Goal: Information Seeking & Learning: Learn about a topic

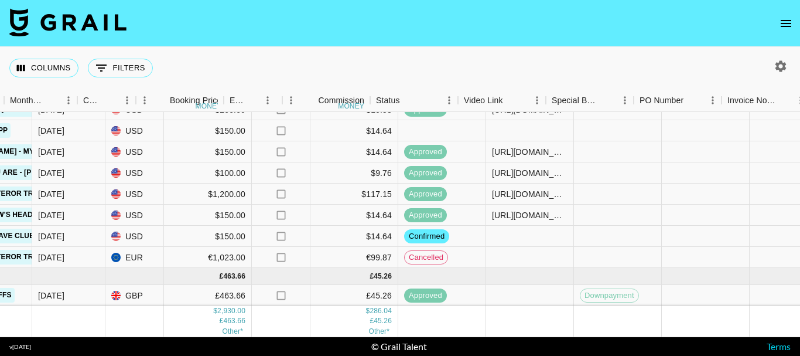
scroll to position [84, 649]
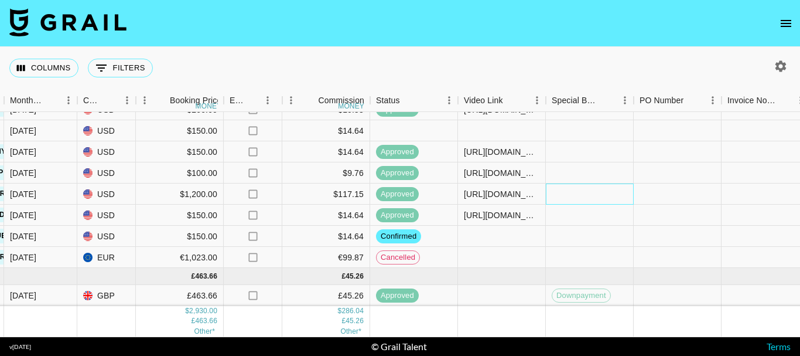
click at [608, 184] on div at bounding box center [590, 193] width 88 height 21
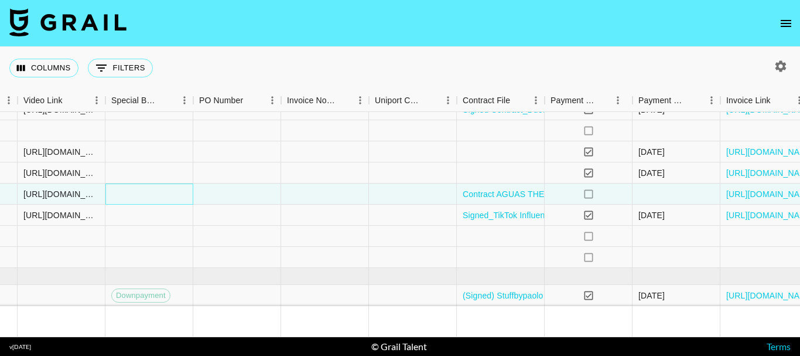
scroll to position [84, 1154]
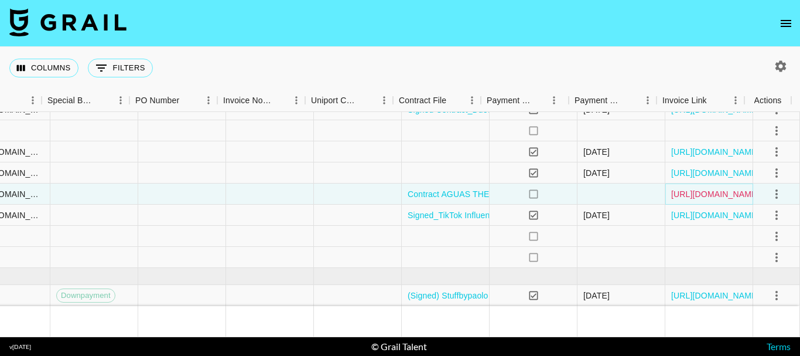
click at [695, 188] on link "https://in.xero.com/FMkoi6CZfl1GxJQ9UptqGl4m0QRIvtxd1OafZjTf" at bounding box center [715, 194] width 88 height 12
click at [693, 188] on link "https://in.xero.com/FMkoi6CZfl1GxJQ9UptqGl4m0QRIvtxd1OafZjTf" at bounding box center [715, 194] width 88 height 12
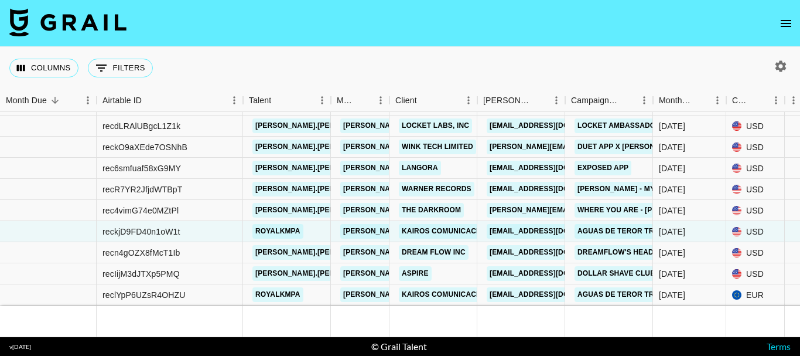
scroll to position [0, 0]
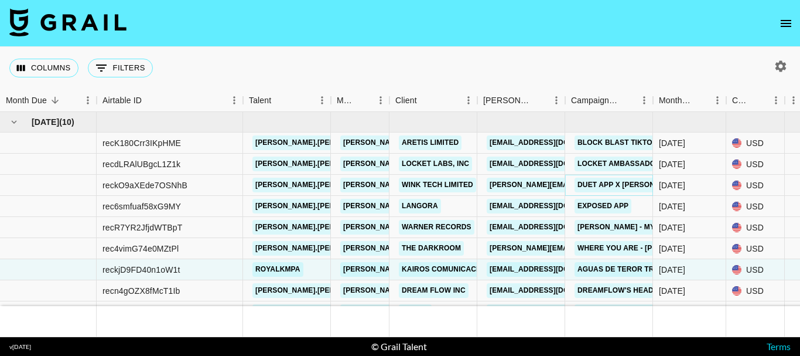
click at [597, 182] on link "Duet App x Jacob Cline - Baton Twirling" at bounding box center [664, 185] width 179 height 15
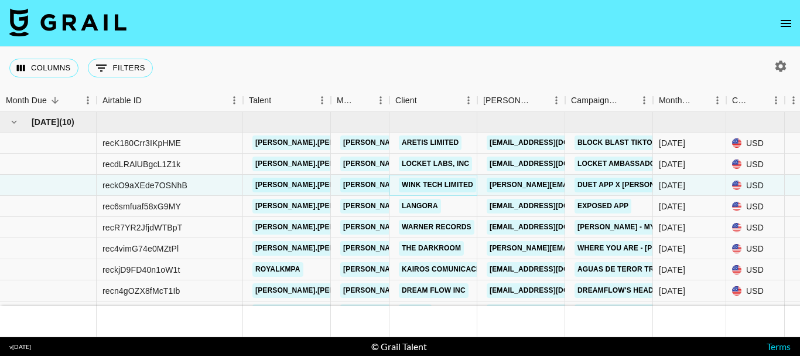
click at [448, 182] on link "Wink Tech Limited" at bounding box center [437, 185] width 77 height 15
click at [522, 185] on link "hannah.l@duetapp.net" at bounding box center [582, 185] width 191 height 15
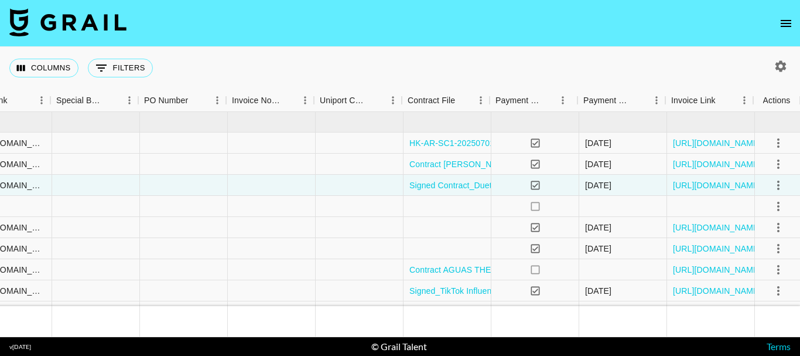
scroll to position [0, 1154]
click at [716, 189] on link "https://in.xero.com/AJzx3vmuoN5g5d7Ahgp26gdFR52DUUCBDAHcRWQV" at bounding box center [715, 185] width 88 height 12
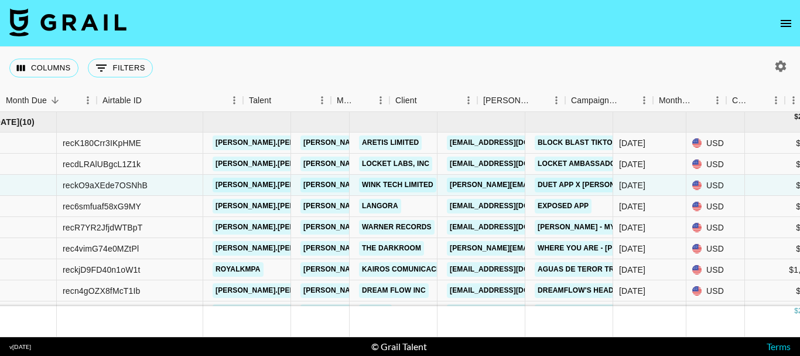
scroll to position [0, 0]
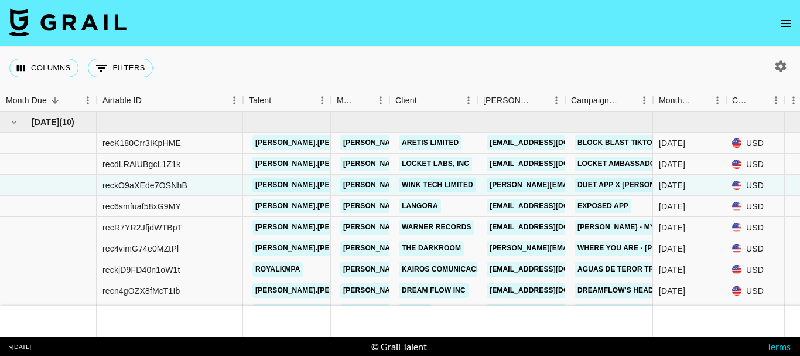
click at [785, 67] on icon "button" at bounding box center [781, 65] width 11 height 11
select select "May '25"
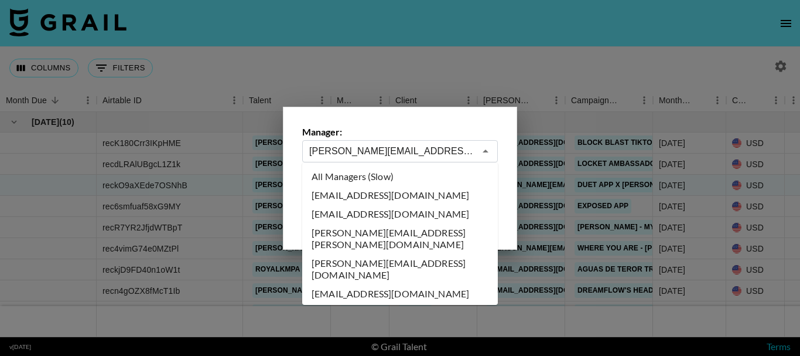
click at [402, 154] on input "diane.salazar@grail-talent.com" at bounding box center [392, 150] width 166 height 13
click at [392, 176] on li "All Managers (Slow)" at bounding box center [400, 176] width 196 height 19
type input "All Managers (Slow)"
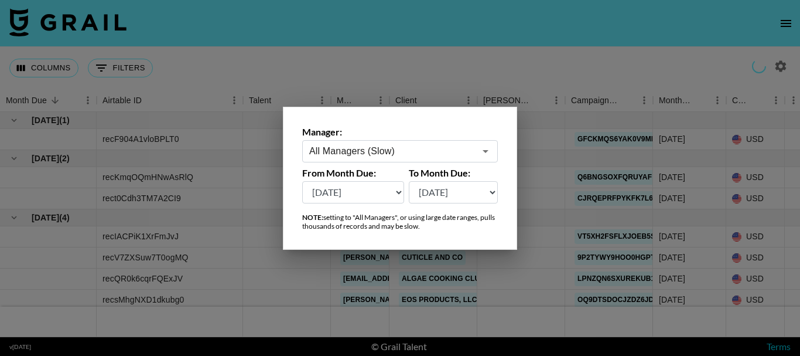
click at [432, 198] on select "Aug '26 Jul '26 Jun '26 May '26 Apr '26 Mar '26 Feb '26 Jan '26 Dec '25 Nov '25…" at bounding box center [454, 192] width 90 height 22
select select "Aug '26"
click at [409, 181] on select "Aug '26 Jul '26 Jun '26 May '26 Apr '26 Mar '26 Feb '26 Jan '26 Dec '25 Nov '25…" at bounding box center [454, 192] width 90 height 22
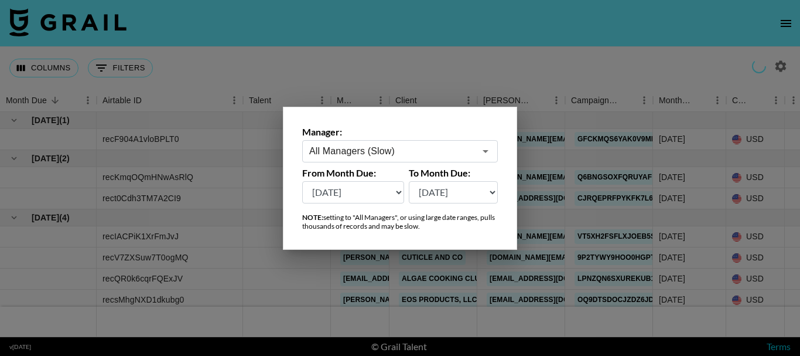
click at [374, 195] on select "Aug '26 Jul '26 Jun '26 May '26 Apr '26 Mar '26 Feb '26 Jan '26 Dec '25 Nov '25…" at bounding box center [353, 192] width 102 height 22
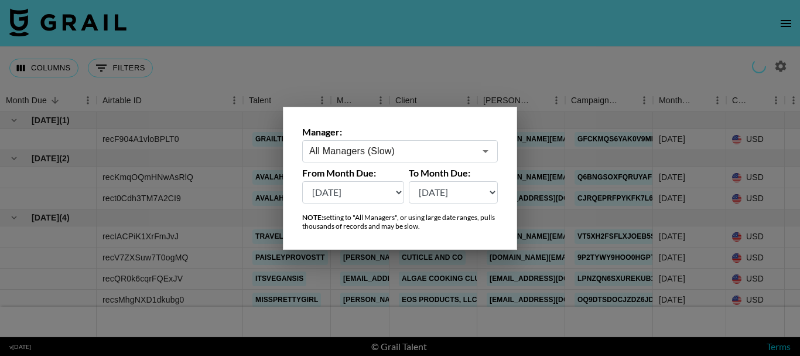
click at [302, 181] on select "Aug '26 Jul '26 Jun '26 May '26 Apr '26 Mar '26 Feb '26 Jan '26 Dec '25 Nov '25…" at bounding box center [353, 192] width 102 height 22
click at [407, 53] on div at bounding box center [400, 178] width 800 height 356
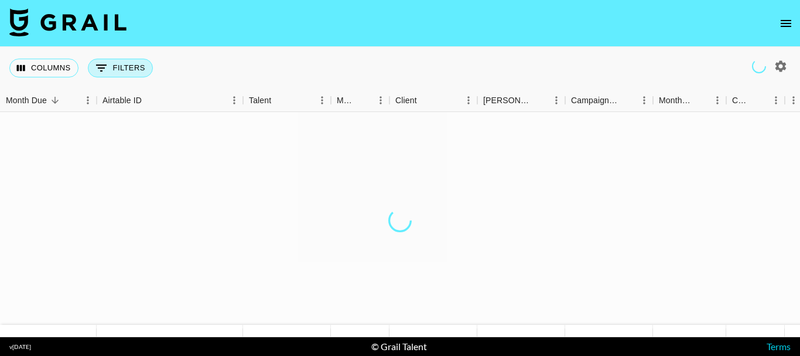
click at [100, 69] on icon "Show filters" at bounding box center [101, 68] width 14 height 14
select select "bookerId"
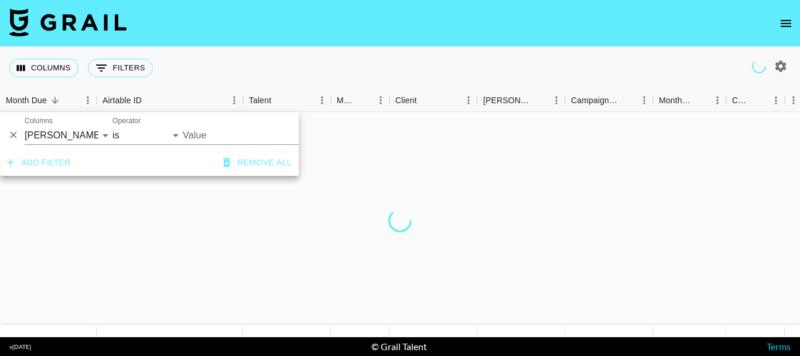
click at [231, 132] on input "Value" at bounding box center [262, 135] width 158 height 18
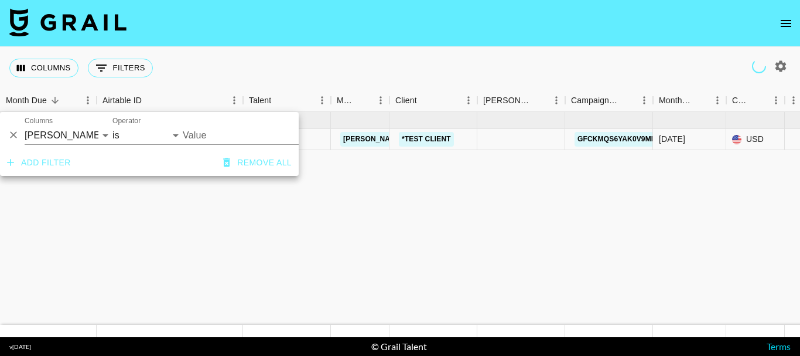
click at [221, 140] on input "Value" at bounding box center [262, 135] width 158 height 18
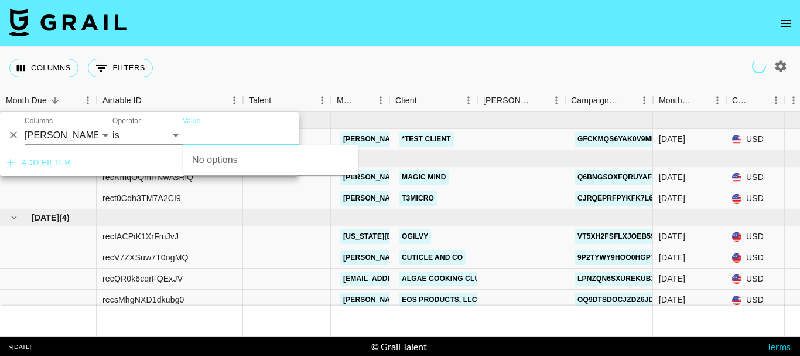
click at [219, 134] on input "Value" at bounding box center [262, 135] width 158 height 18
type input "wink"
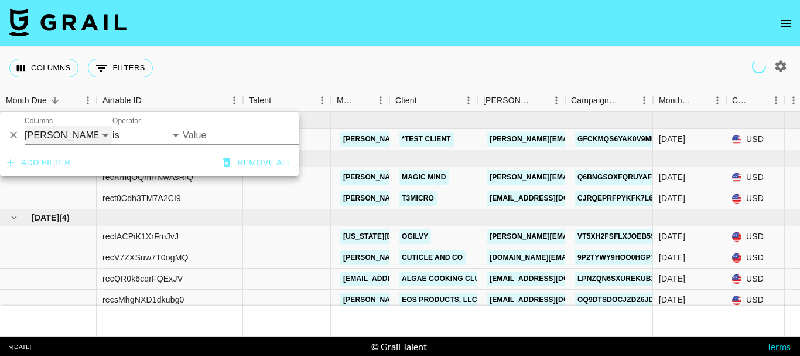
drag, startPoint x: 86, startPoint y: 135, endPoint x: 188, endPoint y: 122, distance: 103.3
click at [85, 135] on select "Grail Platform ID Airtable ID Talent Manager Client Booker Campaign (Type) Date…" at bounding box center [69, 135] width 88 height 19
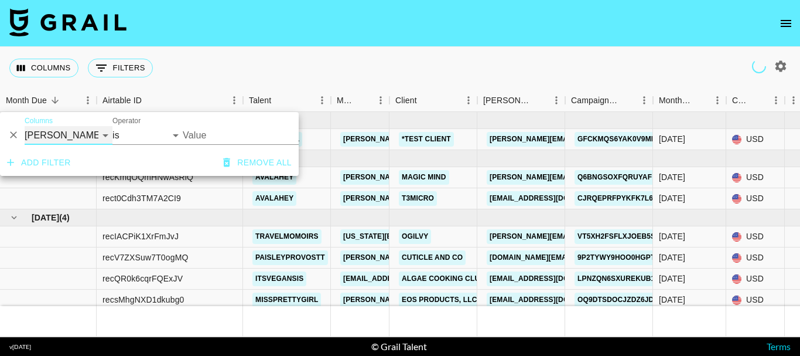
select select "clientId"
click at [25, 126] on select "Grail Platform ID Airtable ID Talent Manager Client Booker Campaign (Type) Date…" at bounding box center [69, 135] width 88 height 19
click at [214, 133] on input "Value" at bounding box center [262, 135] width 158 height 18
click at [219, 139] on input "Value" at bounding box center [262, 135] width 158 height 18
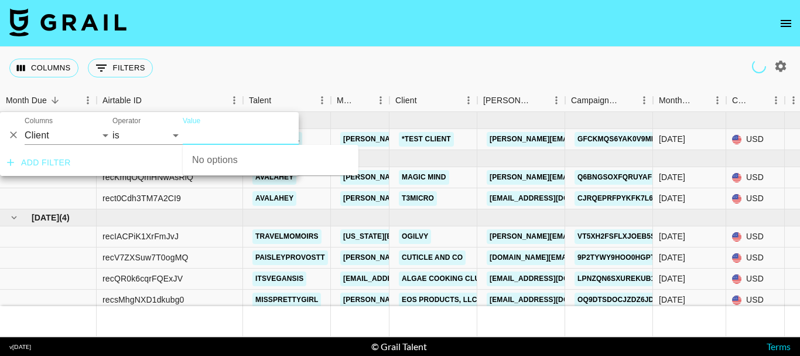
click at [218, 135] on input "Value" at bounding box center [262, 135] width 158 height 18
type input "wink"
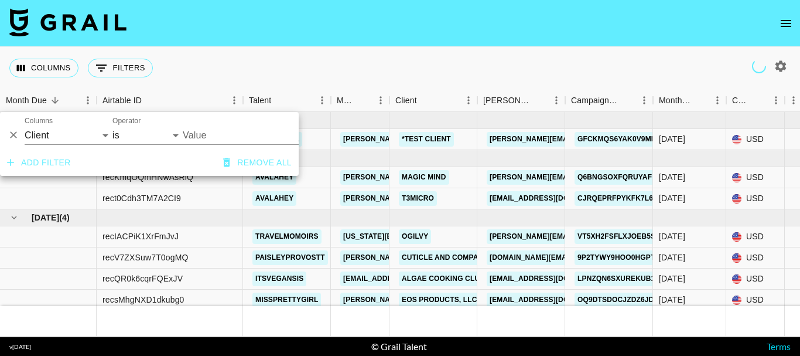
click at [227, 136] on input "Value" at bounding box center [262, 135] width 158 height 18
click at [220, 135] on input "Value" at bounding box center [262, 135] width 158 height 18
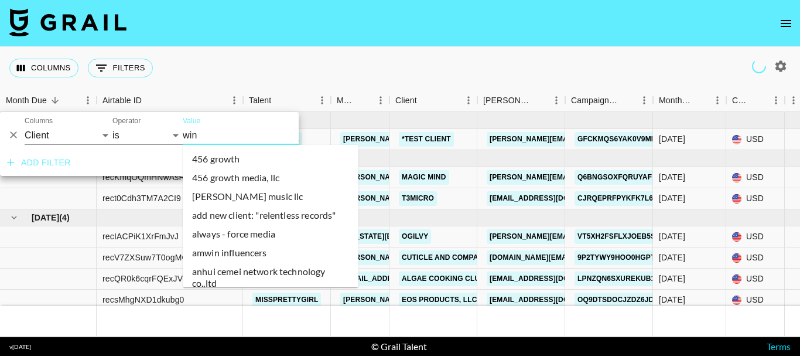
type input "wink"
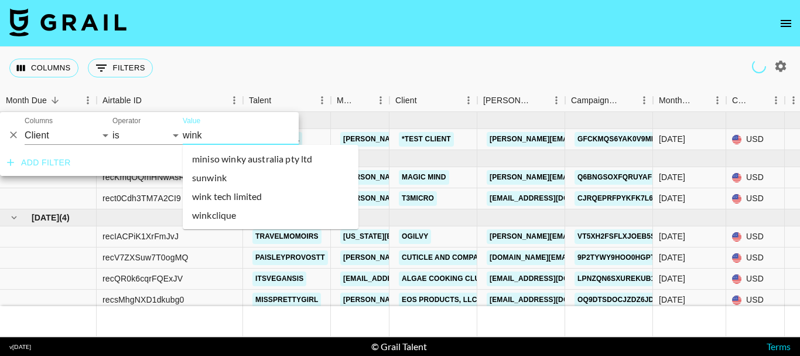
click at [219, 201] on li "wink tech limited" at bounding box center [271, 196] width 176 height 19
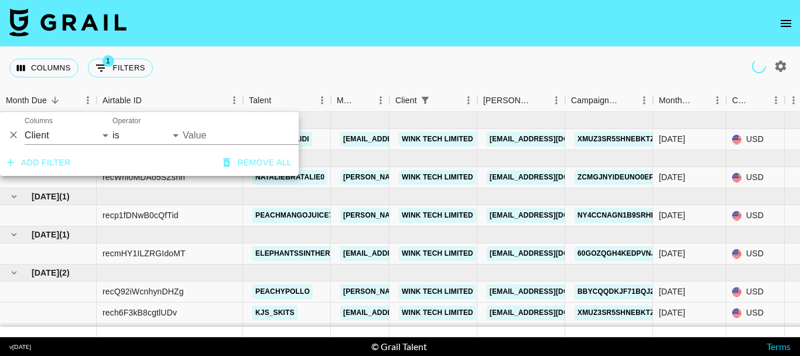
type input "WINK TECH LIMITED"
click at [524, 60] on div "Columns 1 Filters + Booking" at bounding box center [400, 68] width 800 height 42
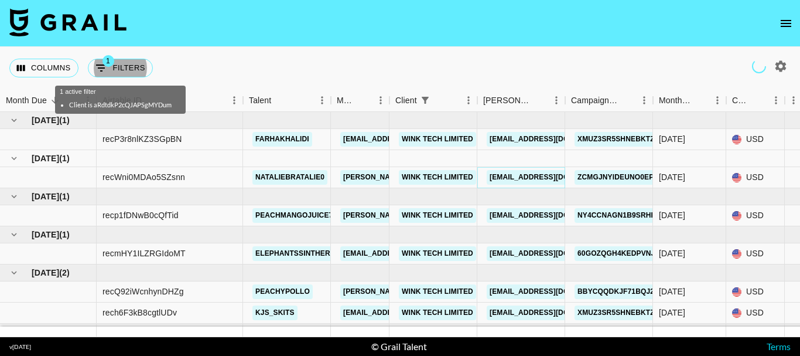
click at [524, 177] on link "stella.m@winktech.net" at bounding box center [552, 177] width 131 height 15
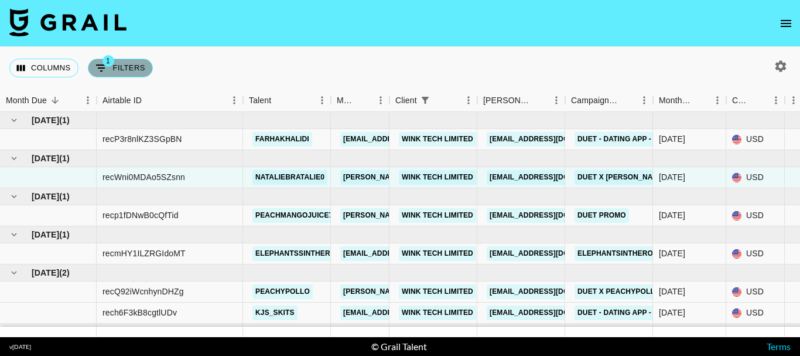
click at [122, 69] on button "1 Filters" at bounding box center [120, 68] width 65 height 19
select select "clientId"
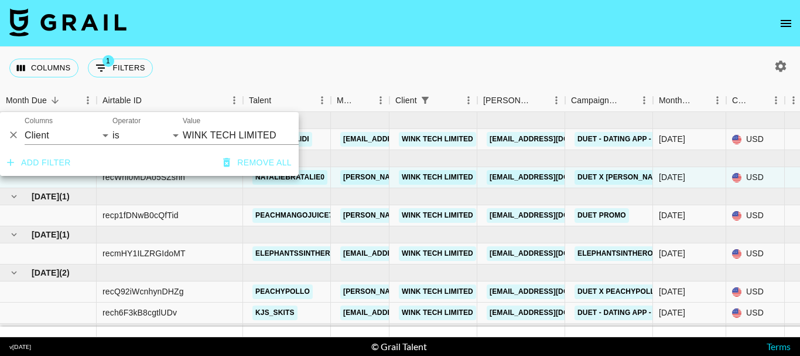
click at [212, 134] on input "WINK TECH LIMITED" at bounding box center [254, 135] width 143 height 18
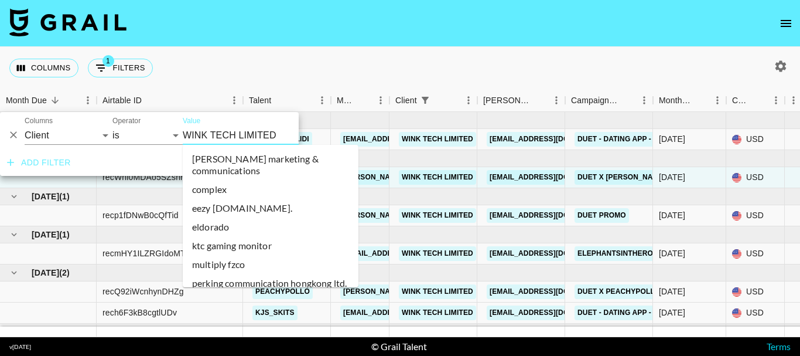
click at [212, 134] on input "WINK TECH LIMITED" at bounding box center [254, 135] width 143 height 18
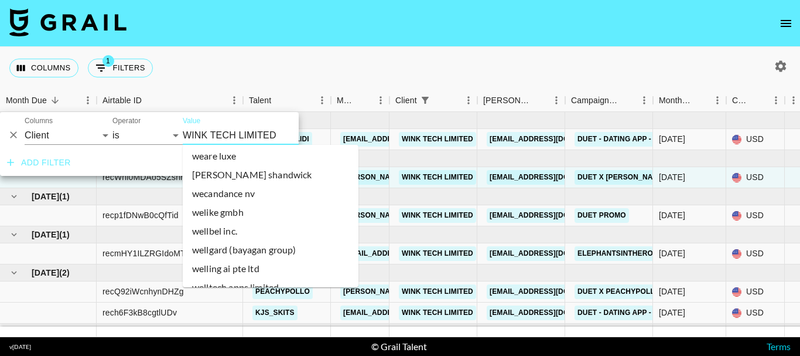
click at [212, 134] on input "WINK TECH LIMITED" at bounding box center [254, 135] width 143 height 18
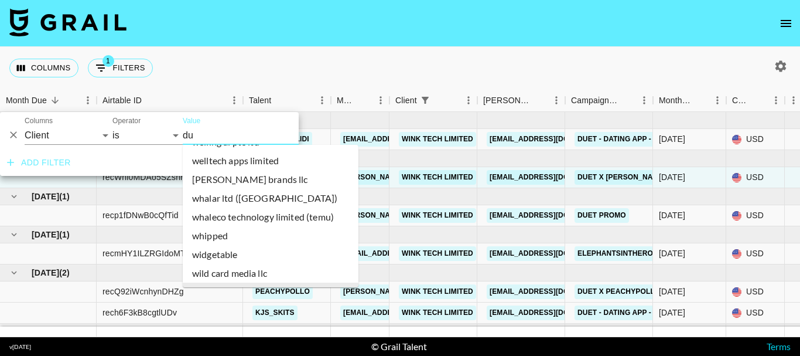
scroll to position [0, 0]
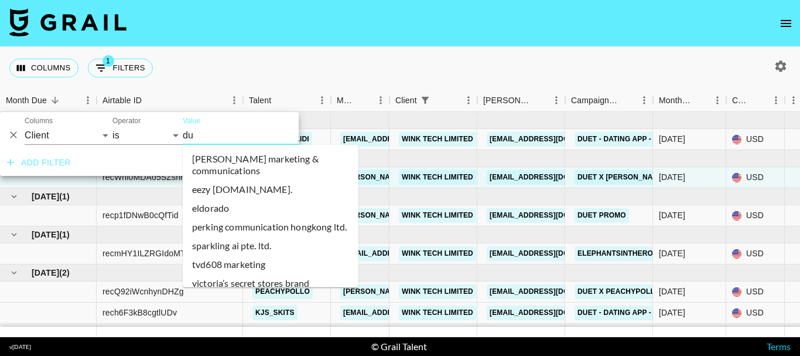
type input "due"
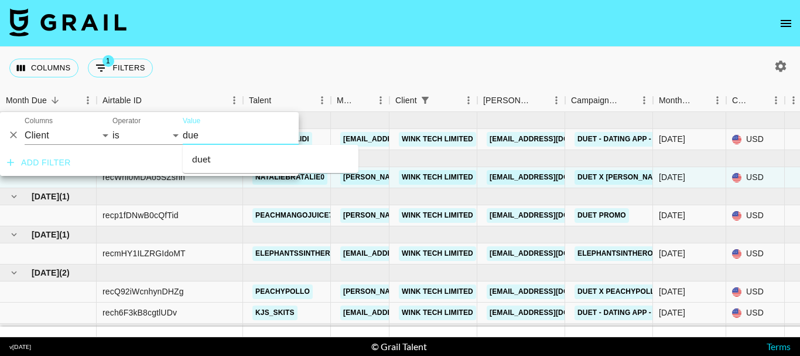
click at [226, 157] on li "duet" at bounding box center [271, 158] width 176 height 19
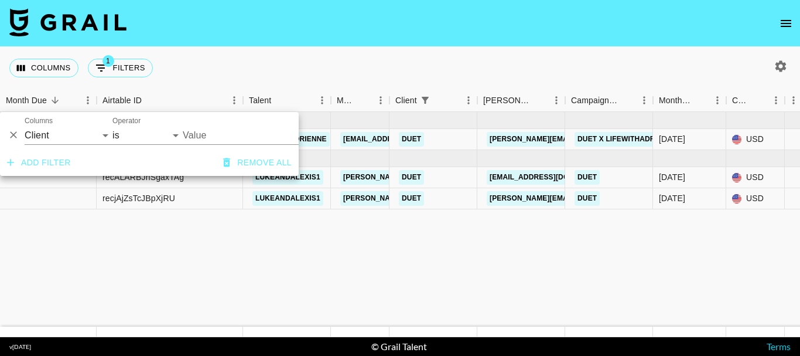
type input "Duet"
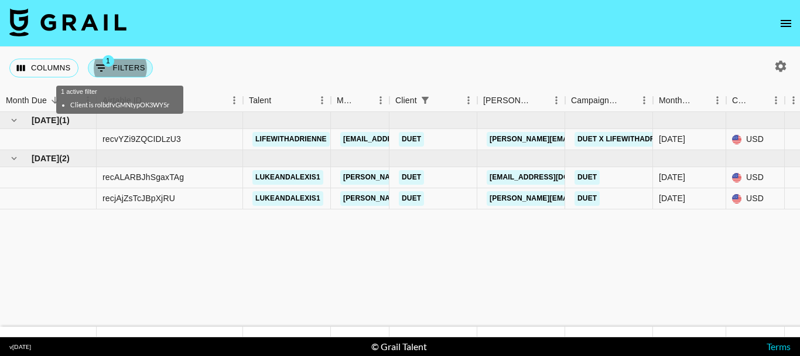
click at [115, 66] on button "1 Filters" at bounding box center [120, 68] width 65 height 19
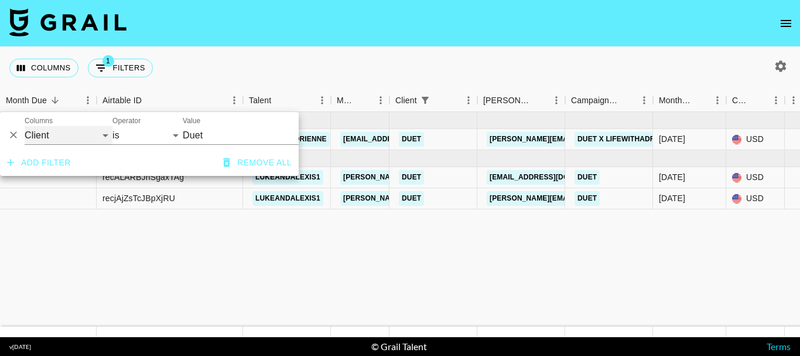
click at [73, 137] on select "Grail Platform ID Airtable ID Talent Manager Client Booker Campaign (Type) Date…" at bounding box center [69, 135] width 88 height 19
select select "bookerId"
click at [25, 126] on select "Grail Platform ID Airtable ID Talent Manager Client Booker Campaign (Type) Date…" at bounding box center [69, 135] width 88 height 19
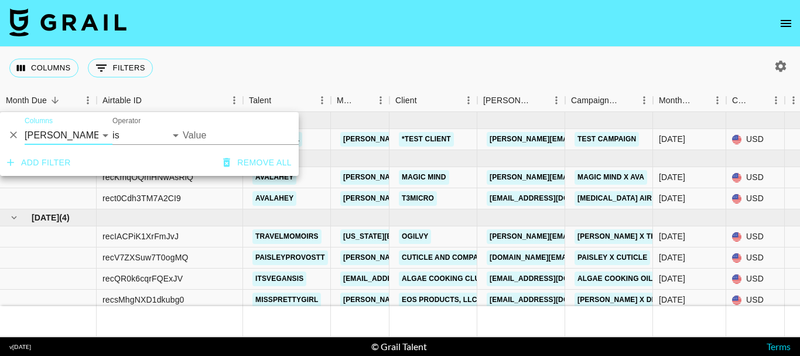
click at [231, 131] on input "Value" at bounding box center [262, 135] width 158 height 18
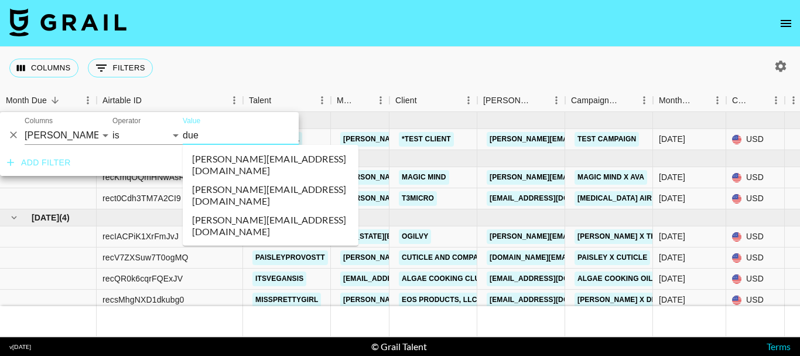
click at [259, 210] on li "rachel@duetapp.net" at bounding box center [271, 225] width 176 height 30
type input "rachel@duetapp.net"
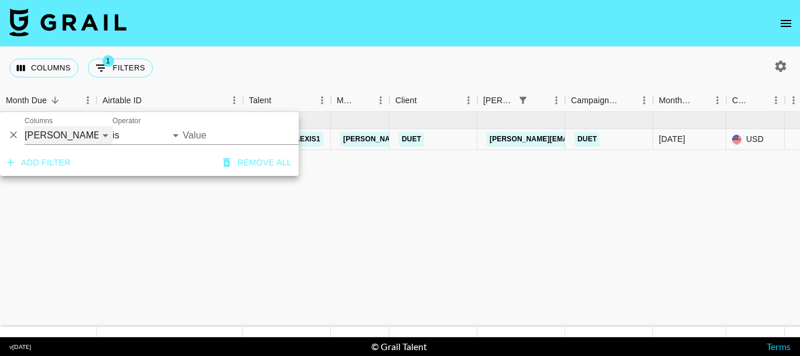
click at [91, 130] on select "Grail Platform ID Airtable ID Talent Manager Client Booker Campaign (Type) Date…" at bounding box center [69, 135] width 88 height 19
click at [83, 132] on select "Grail Platform ID Airtable ID Talent Manager Client Booker Campaign (Type) Date…" at bounding box center [69, 135] width 88 height 19
click at [93, 136] on select "Grail Platform ID Airtable ID Talent Manager Client Booker Campaign (Type) Date…" at bounding box center [69, 135] width 88 height 19
select select "campaign"
click at [25, 126] on select "Grail Platform ID Airtable ID Talent Manager Client Booker Campaign (Type) Date…" at bounding box center [69, 135] width 88 height 19
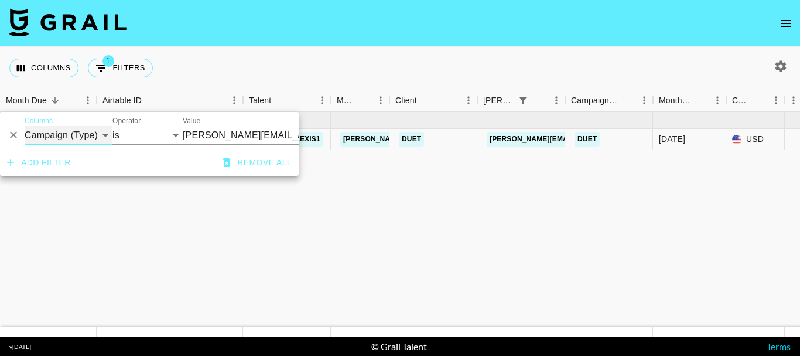
select select "contains"
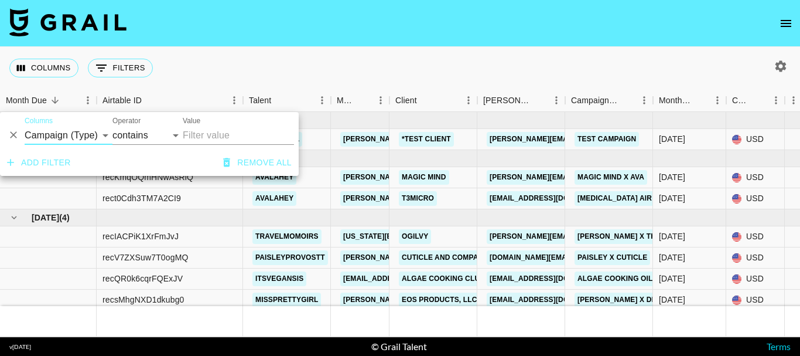
click at [224, 134] on input "Value" at bounding box center [238, 135] width 111 height 19
click at [239, 131] on input "d" at bounding box center [233, 135] width 100 height 19
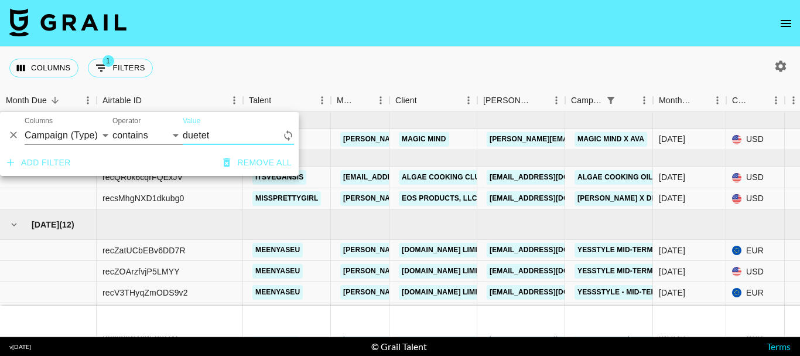
click at [227, 132] on input "duetet" at bounding box center [233, 135] width 100 height 19
click at [237, 129] on input "duet" at bounding box center [233, 135] width 100 height 19
type input "duet"
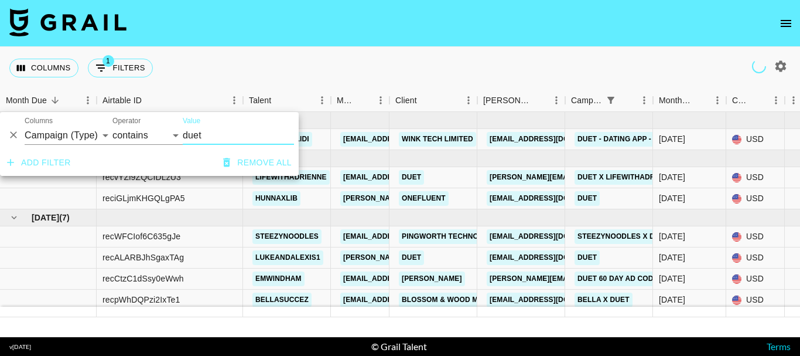
click at [221, 134] on input "duet" at bounding box center [238, 135] width 111 height 19
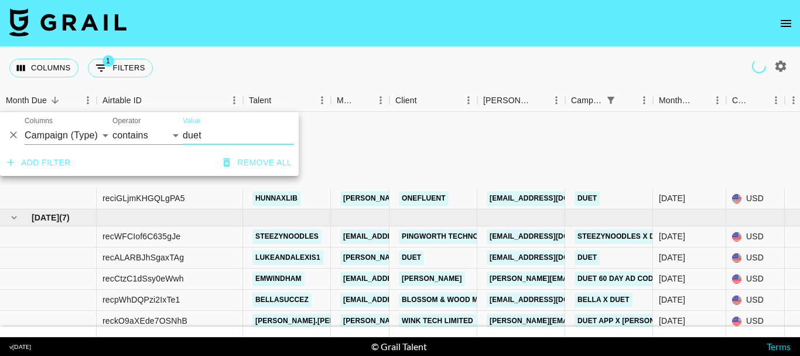
click at [537, 355] on link "rachel@duetapp.net" at bounding box center [582, 363] width 191 height 15
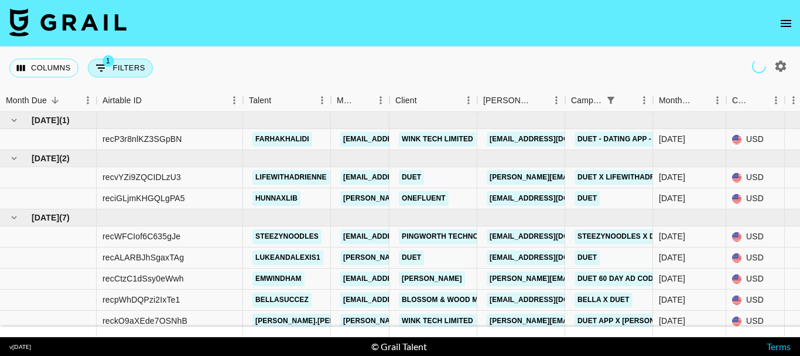
click at [123, 67] on button "1 Filters" at bounding box center [120, 68] width 65 height 19
select select "campaign"
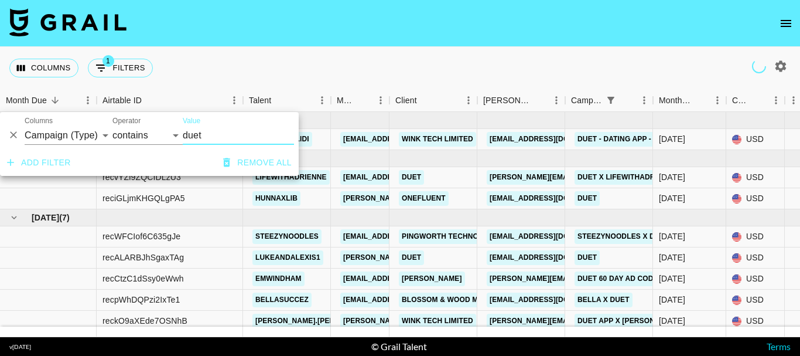
click at [210, 132] on input "duet" at bounding box center [238, 135] width 111 height 19
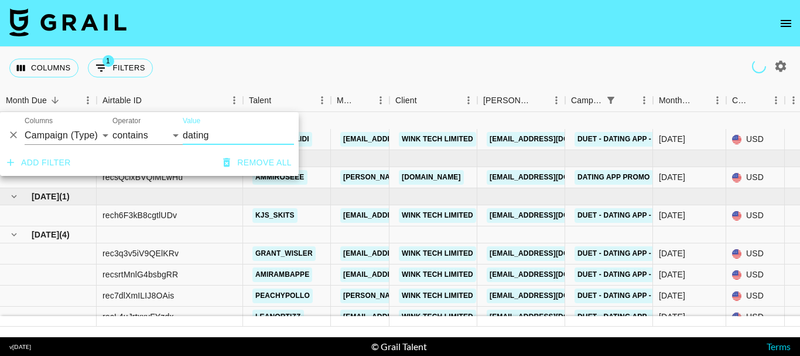
type input "dating"
click at [519, 226] on div at bounding box center [522, 234] width 88 height 17
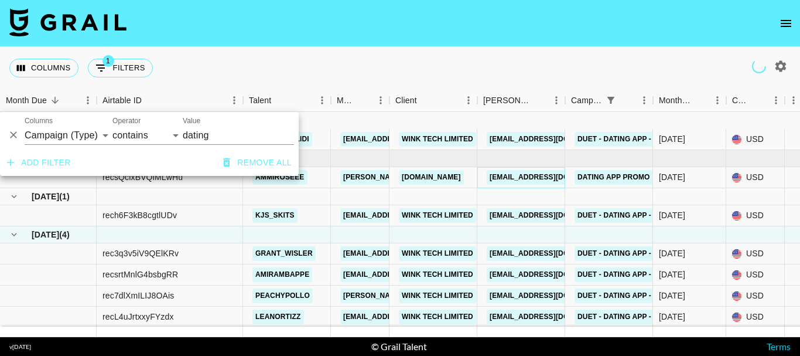
click at [506, 175] on link "host@team.couple.com" at bounding box center [552, 177] width 131 height 15
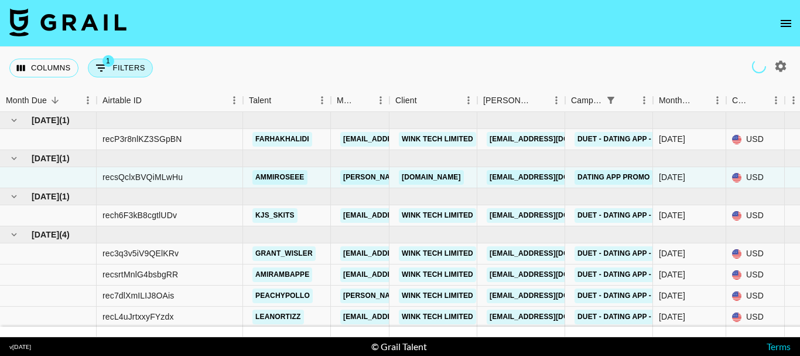
click at [127, 63] on button "1 Filters" at bounding box center [120, 68] width 65 height 19
click at [137, 64] on button "1 Filters" at bounding box center [120, 68] width 65 height 19
select select "campaign"
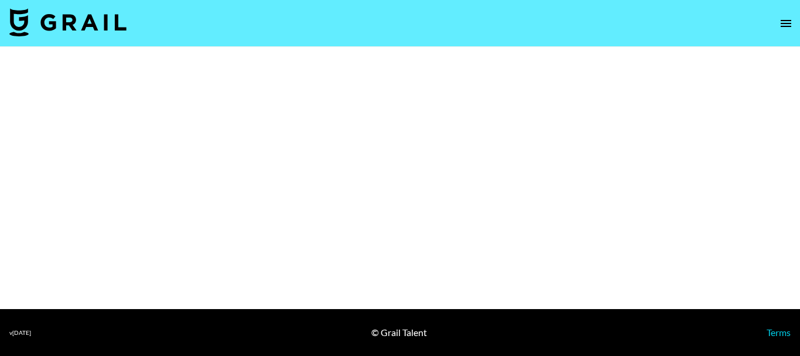
select select "Brand"
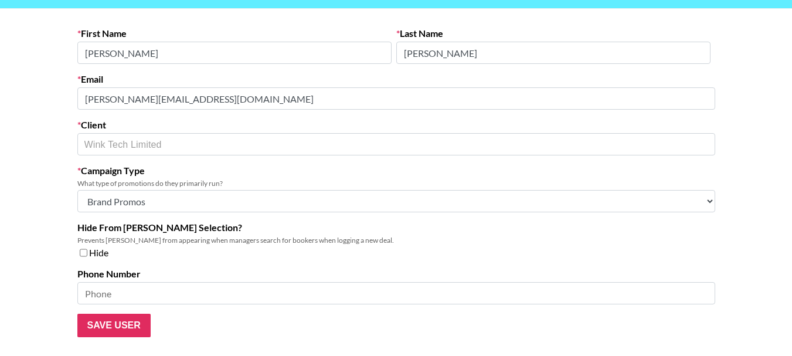
scroll to position [59, 0]
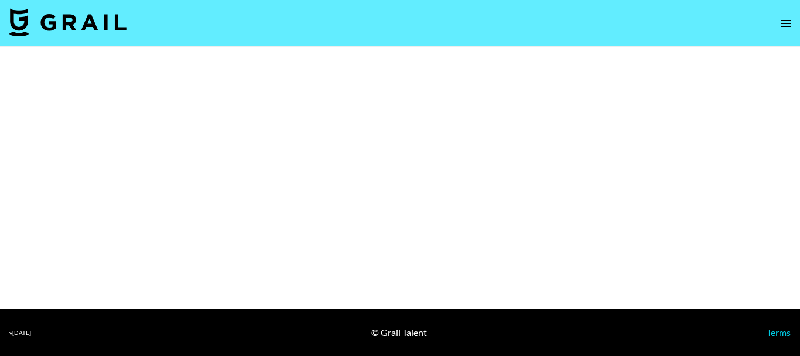
select select "Brand"
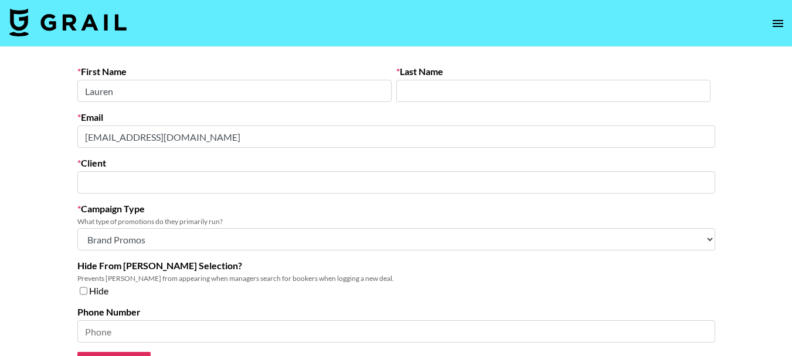
type input "Couple.com"
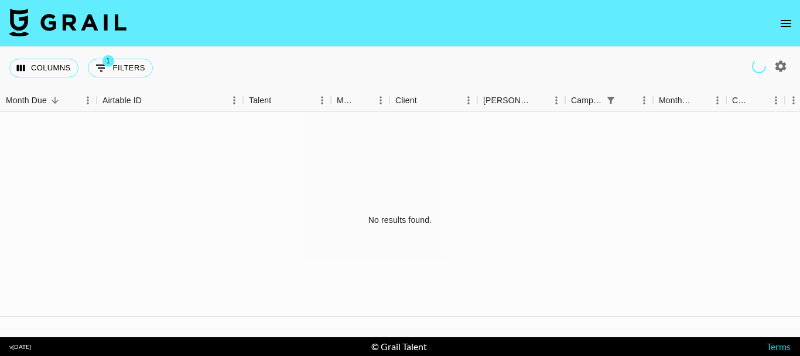
click at [779, 65] on icon "button" at bounding box center [781, 65] width 11 height 11
select select "[DATE]"
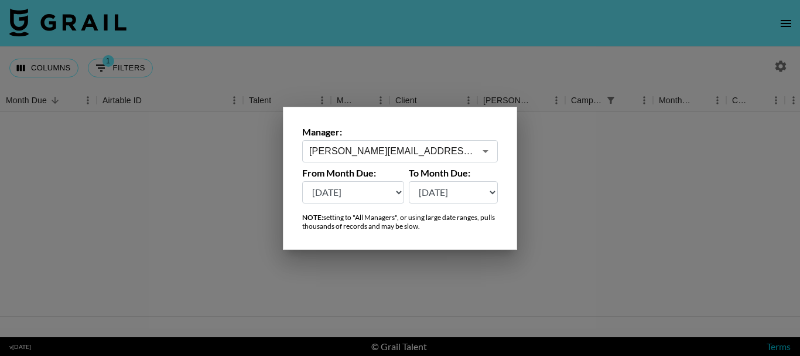
click at [585, 182] on div at bounding box center [400, 178] width 800 height 356
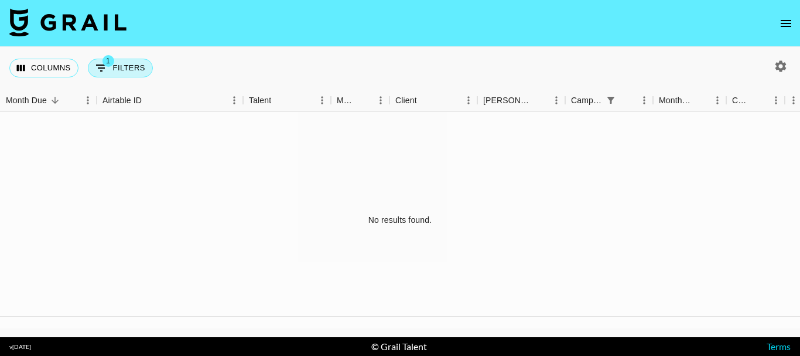
click at [123, 73] on button "1 Filters" at bounding box center [120, 68] width 65 height 19
select select "campaign"
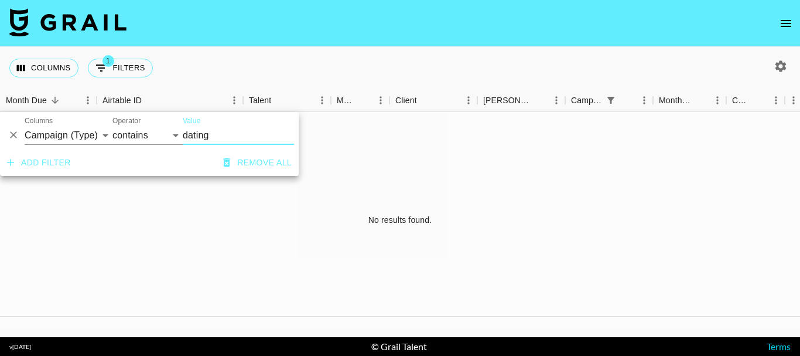
click at [12, 135] on icon "Delete" at bounding box center [14, 135] width 12 height 12
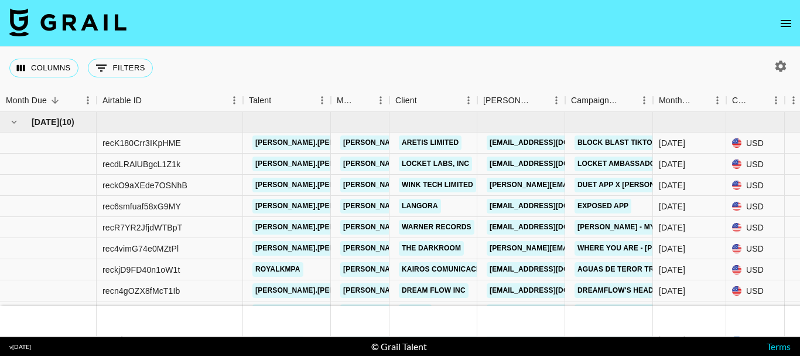
click at [523, 60] on div "Columns 0 Filters + Booking" at bounding box center [400, 68] width 800 height 42
click at [773, 63] on button "button" at bounding box center [781, 66] width 20 height 20
select select "May '25"
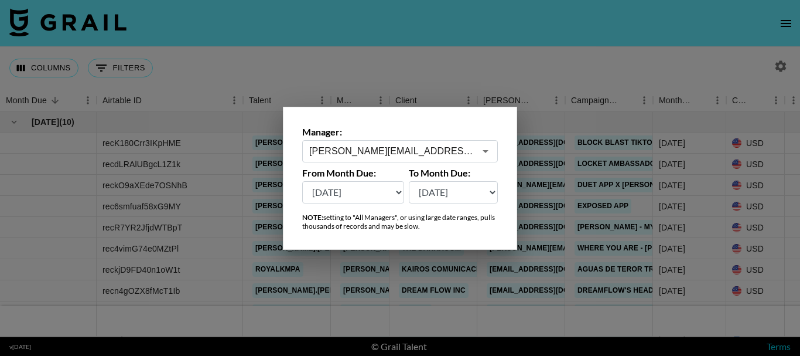
click at [376, 154] on input "diane.salazar@grail-talent.com" at bounding box center [392, 150] width 166 height 13
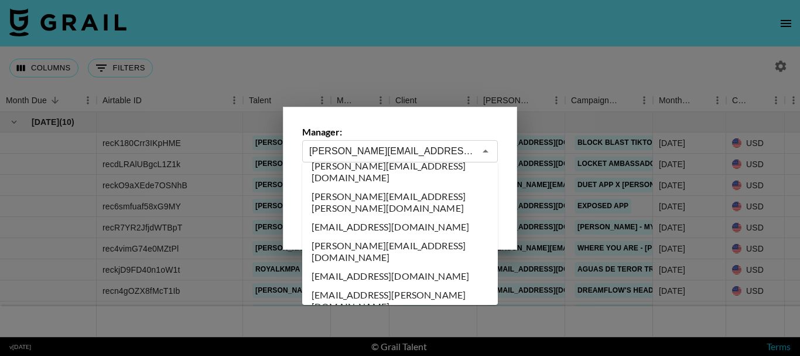
scroll to position [392, 0]
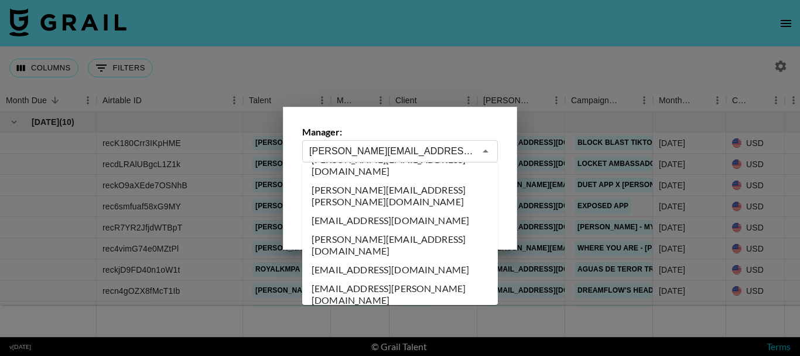
type input "[PERSON_NAME][EMAIL_ADDRESS][PERSON_NAME][DOMAIN_NAME]"
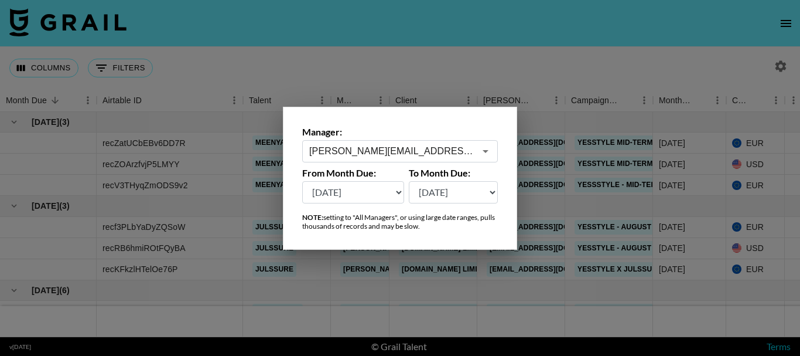
click at [332, 194] on select "Aug '26 Jul '26 Jun '26 May '26 Apr '26 Mar '26 Feb '26 Jan '26 Dec '25 Nov '25…" at bounding box center [353, 192] width 102 height 22
select select "Jan '25"
click at [302, 181] on select "Aug '26 Jul '26 Jun '26 May '26 Apr '26 Mar '26 Feb '26 Jan '26 Dec '25 Nov '25…" at bounding box center [353, 192] width 102 height 22
click at [461, 183] on select "Aug '26 Jul '26 Jun '26 May '26 Apr '26 Mar '26 Feb '26 Jan '26 Dec '25 Nov '25…" at bounding box center [454, 192] width 90 height 22
select select "Aug '26"
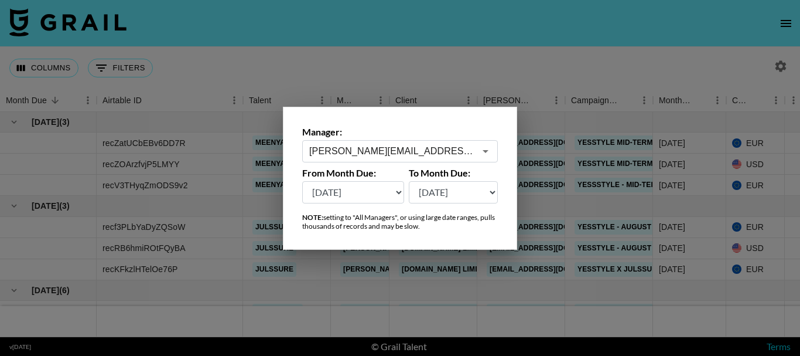
click at [409, 181] on select "Aug '26 Jul '26 Jun '26 May '26 Apr '26 Mar '26 Feb '26 Jan '26 Dec '25 Nov '25…" at bounding box center [454, 192] width 90 height 22
click at [472, 57] on div at bounding box center [400, 178] width 800 height 356
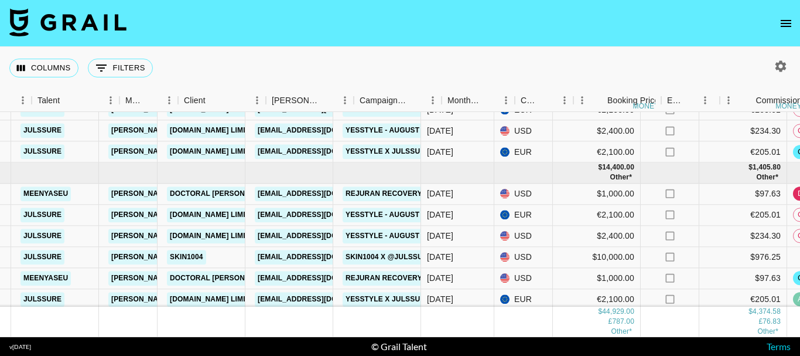
scroll to position [117, 212]
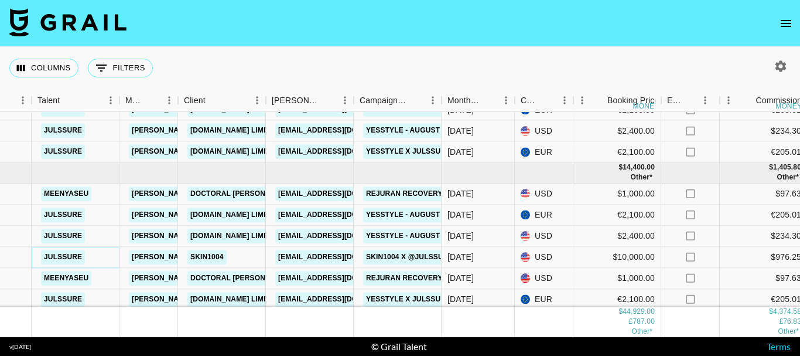
click at [66, 257] on link "julssure" at bounding box center [63, 257] width 44 height 15
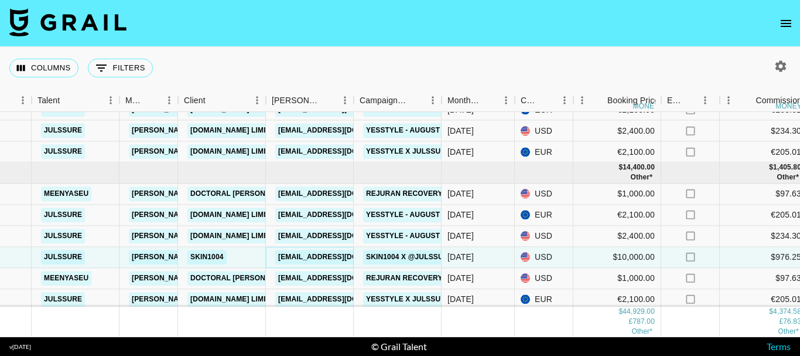
click at [330, 252] on link "marketing@skin1004korea.com" at bounding box center [340, 257] width 131 height 15
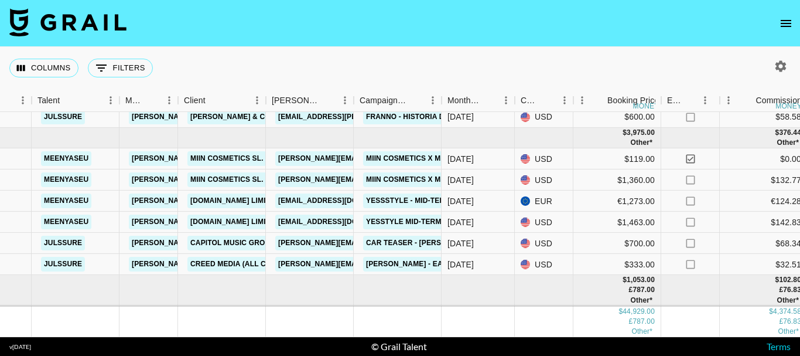
scroll to position [477, 212]
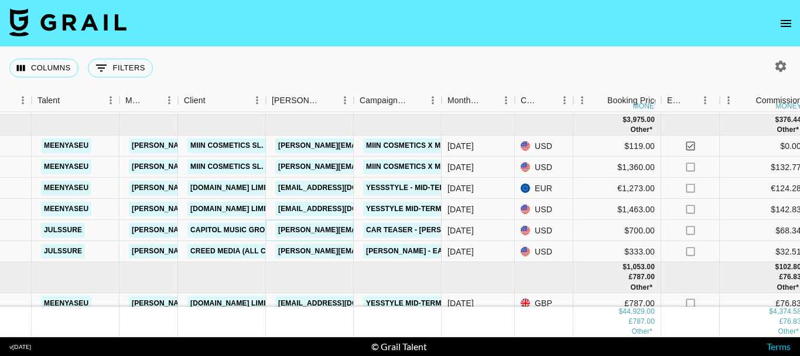
click at [331, 230] on link "andrea.tran@umusic.com" at bounding box center [400, 230] width 251 height 15
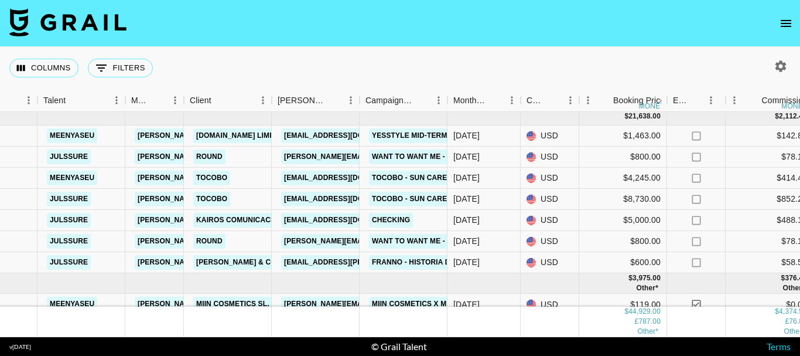
scroll to position [301, 206]
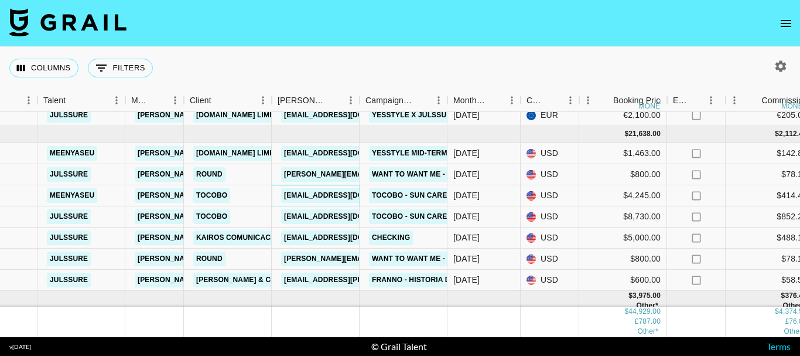
click at [325, 192] on link "tocobolatam@thepicton.com" at bounding box center [346, 195] width 131 height 15
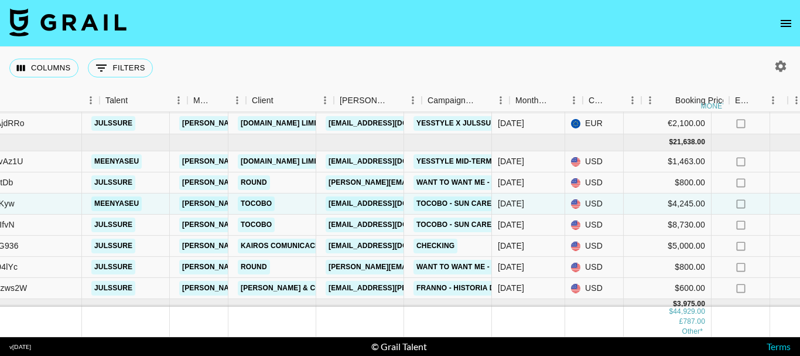
scroll to position [293, 144]
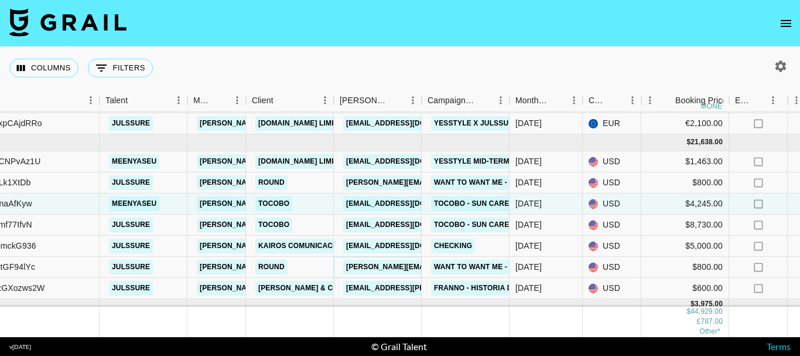
click at [379, 261] on link "[PERSON_NAME][EMAIL_ADDRESS][DOMAIN_NAME]" at bounding box center [438, 267] width 191 height 15
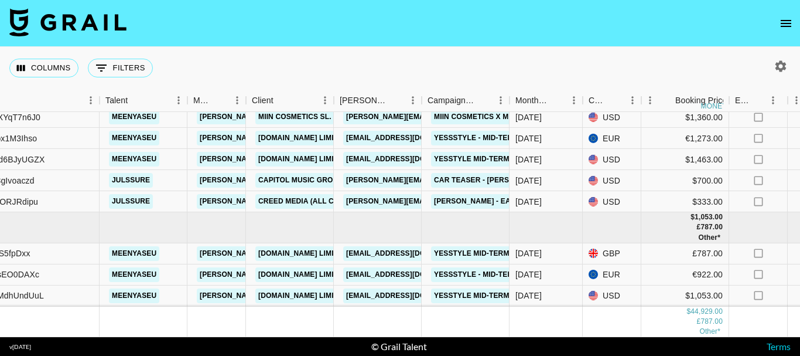
scroll to position [536, 144]
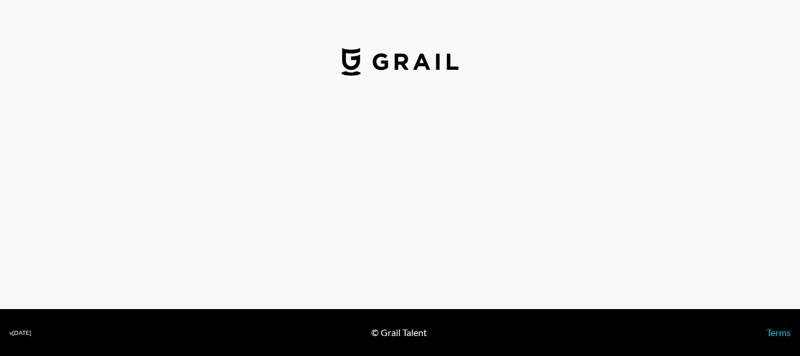
select select "USD"
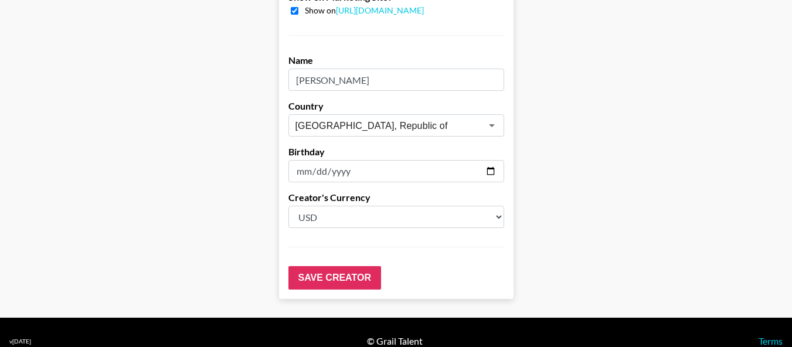
scroll to position [1243, 0]
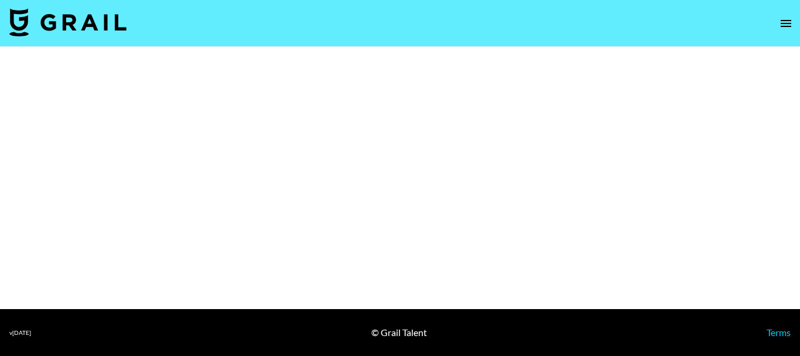
select select "Brand"
select select "Song"
select select "Brand"
select select "Song"
